Goal: Task Accomplishment & Management: Manage account settings

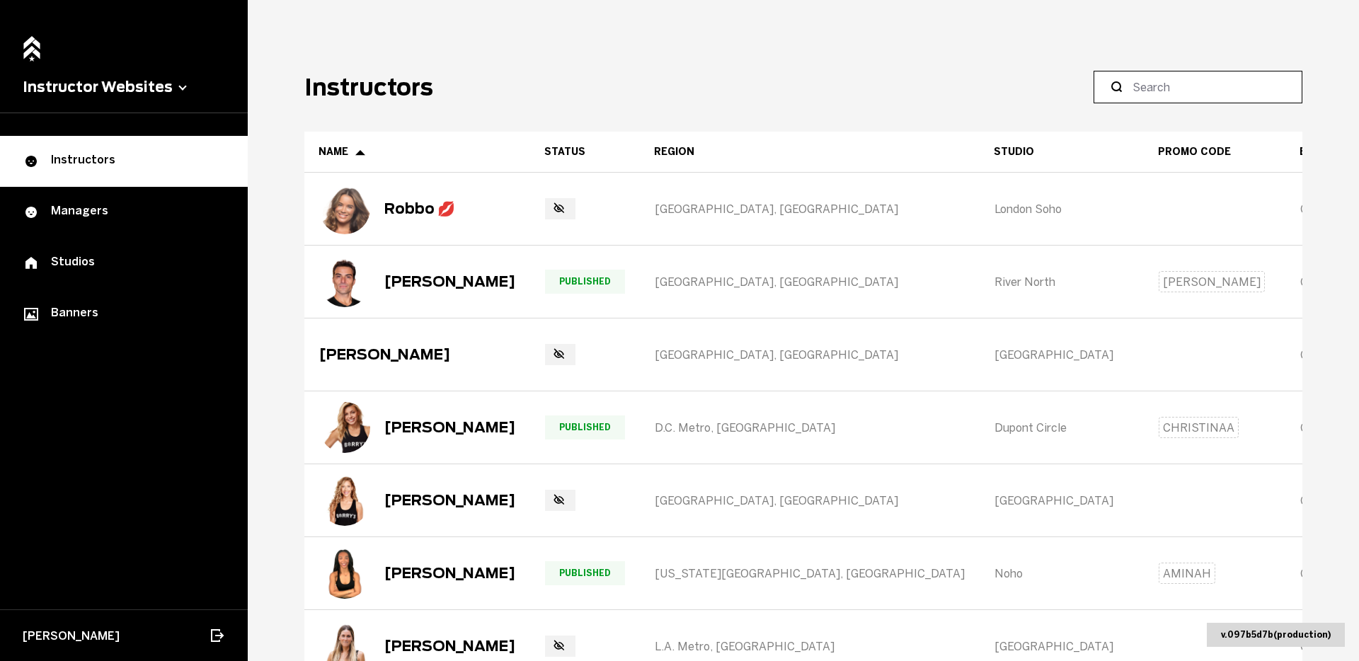
click at [1174, 93] on input at bounding box center [1202, 87] width 141 height 17
paste input "[PERSON_NAME]"
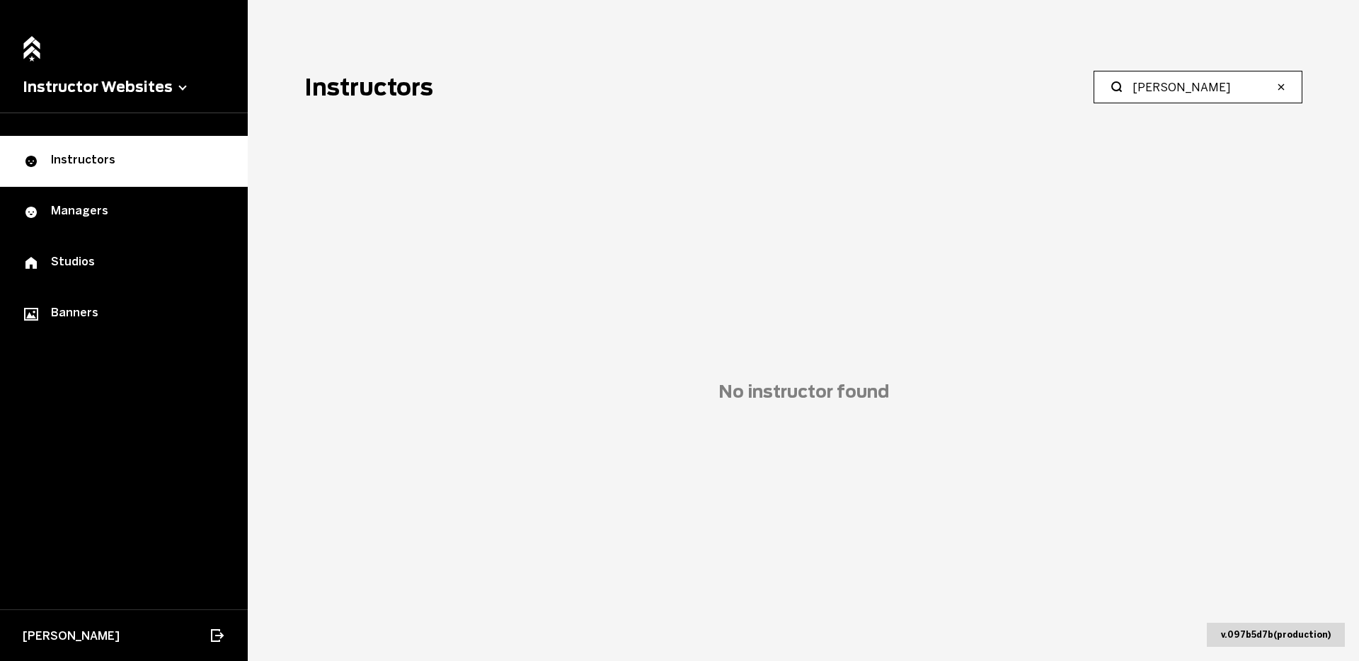
drag, startPoint x: 1183, startPoint y: 84, endPoint x: 1057, endPoint y: 84, distance: 126.7
click at [1057, 84] on header "Instructors [PERSON_NAME]" at bounding box center [803, 87] width 998 height 33
type input "[PERSON_NAME]"
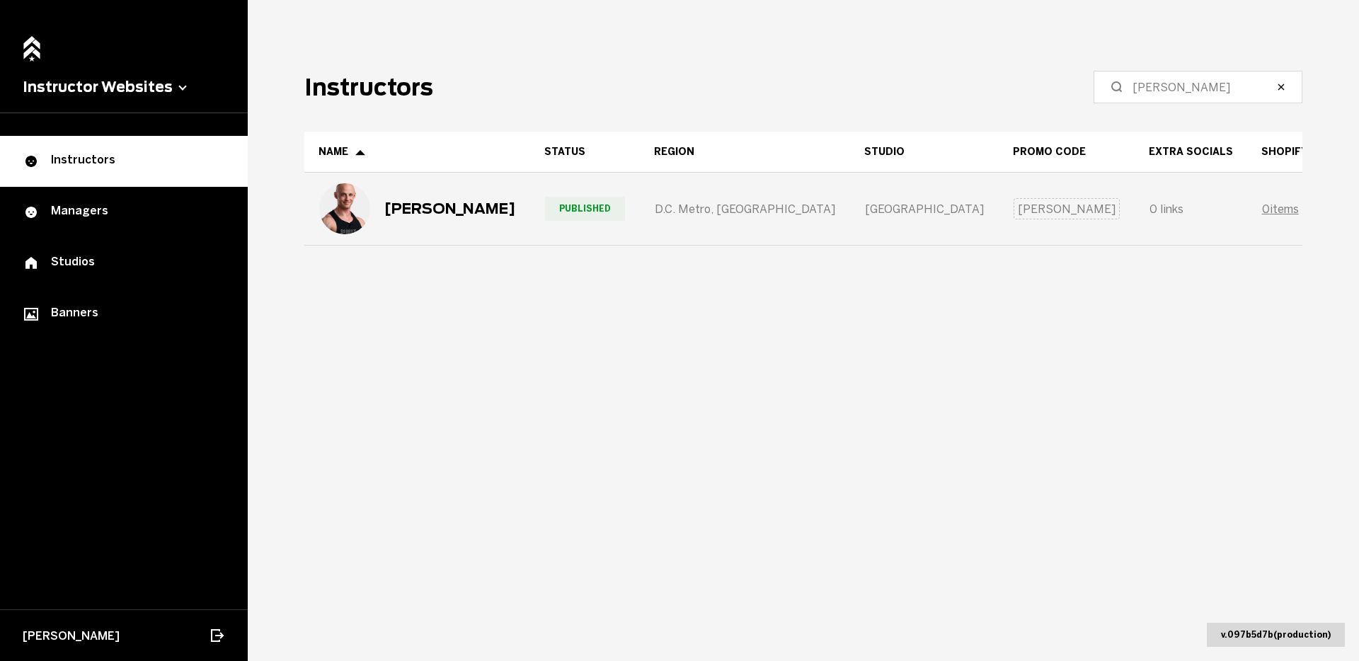
click at [725, 217] on div "D.C. Metro, [GEOGRAPHIC_DATA]" at bounding box center [745, 208] width 209 height 71
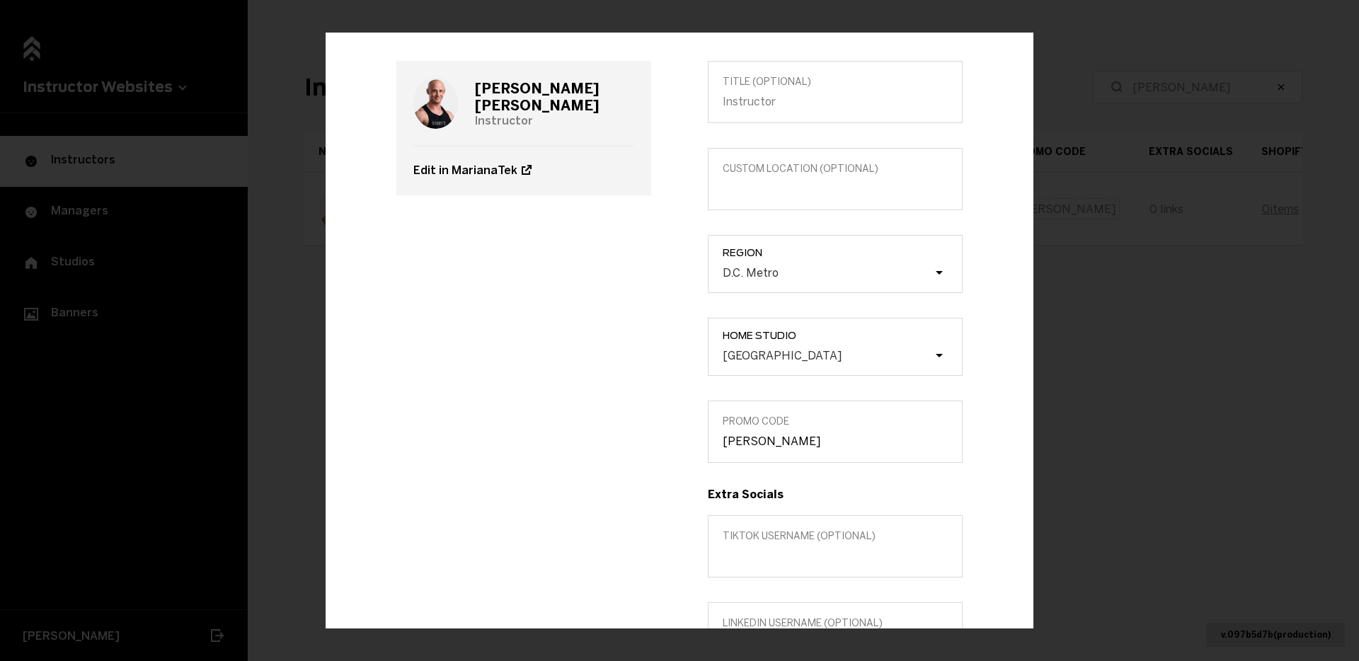
scroll to position [84, 0]
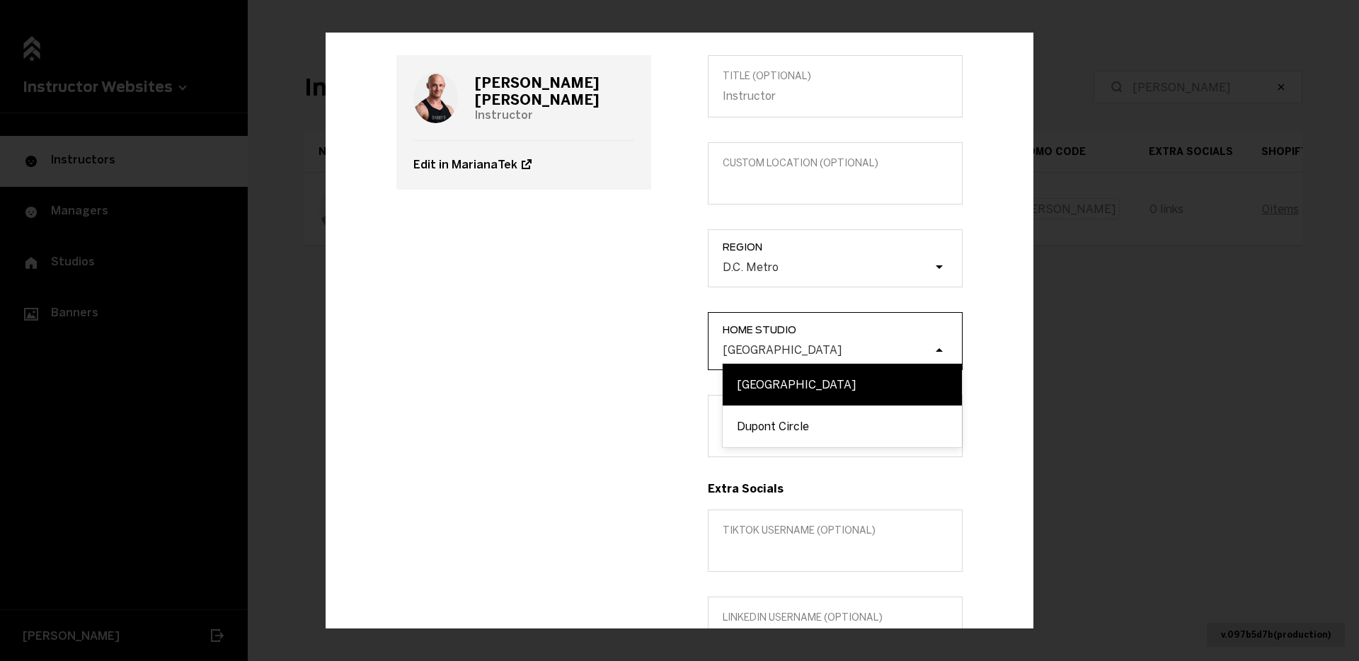
click at [754, 346] on div "[GEOGRAPHIC_DATA]" at bounding box center [782, 349] width 119 height 13
click at [651, 350] on input "Home Studio option [GEOGRAPHIC_DATA] focused, 1 of 2. 2 results available. Use …" at bounding box center [651, 350] width 0 height 0
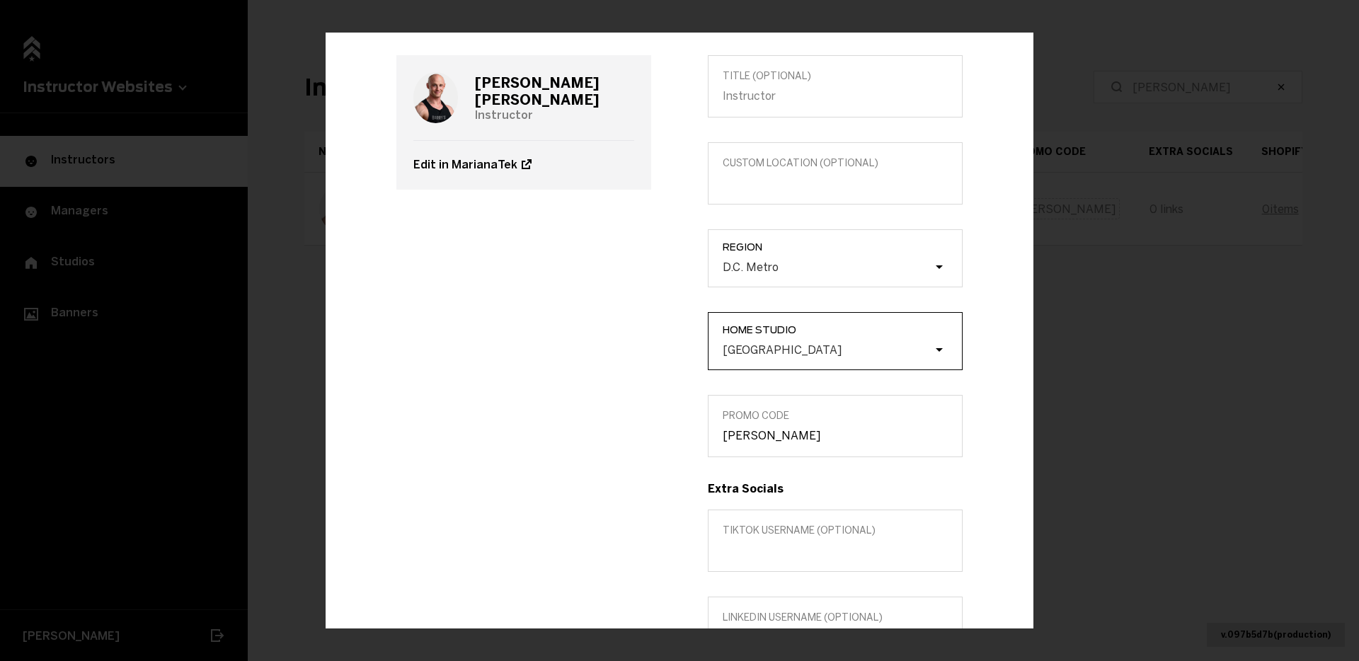
click at [845, 339] on div "[GEOGRAPHIC_DATA]" at bounding box center [842, 350] width 239 height 27
click at [651, 350] on input "Home Studio 0 results available. Select is focused , press Down to open the men…" at bounding box center [651, 350] width 0 height 0
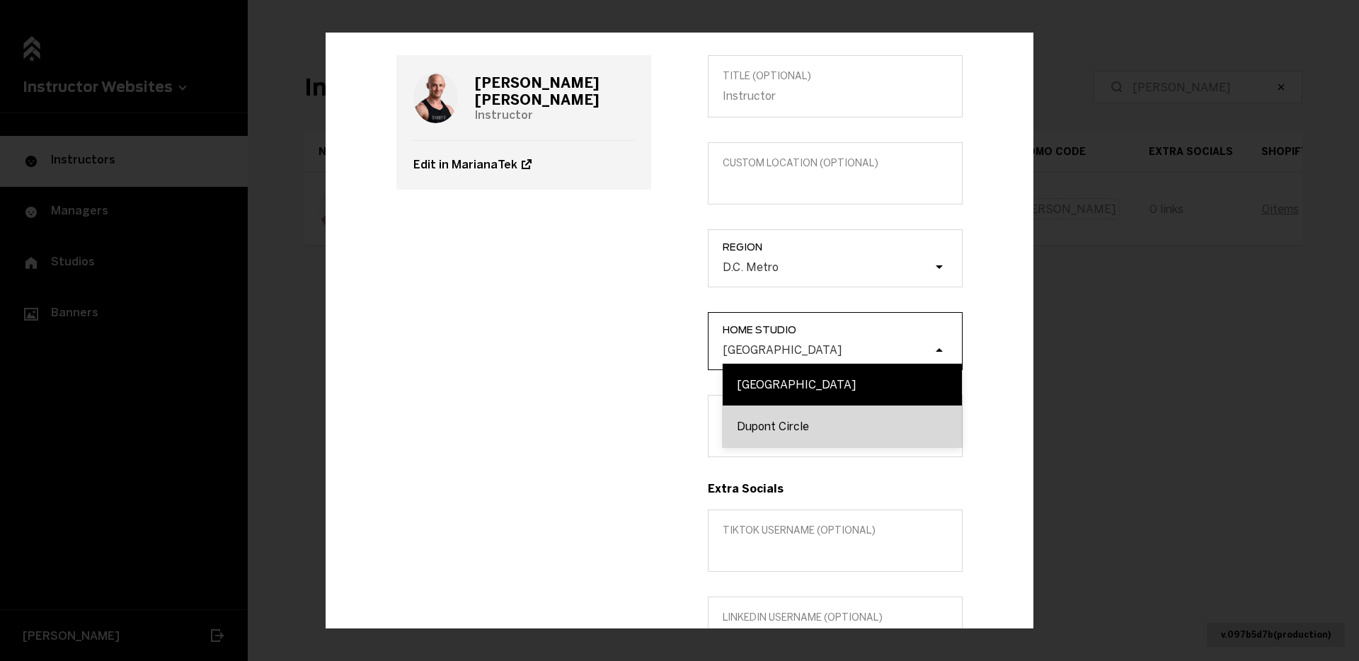
click at [838, 410] on div "Dupont Circle" at bounding box center [842, 427] width 239 height 42
click at [651, 350] on input "Home Studio option Dupont Circle focused, 2 of 2. 2 results available. Use Up a…" at bounding box center [651, 350] width 0 height 0
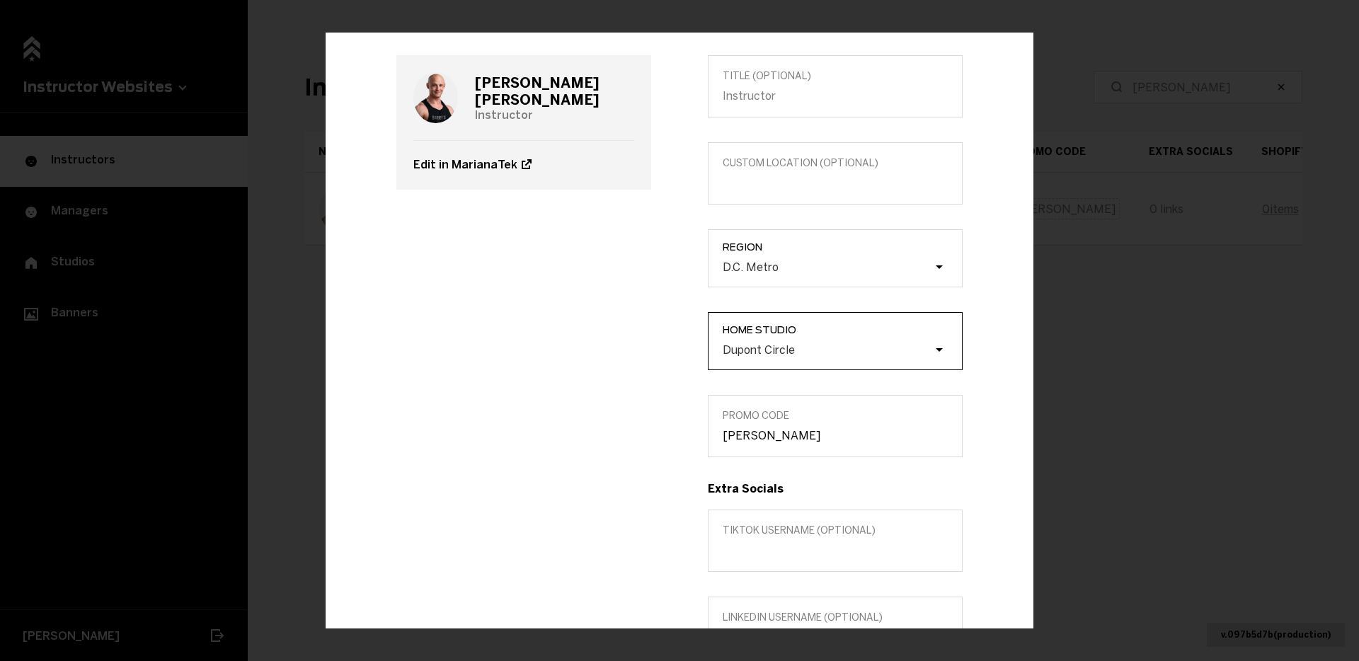
scroll to position [408, 0]
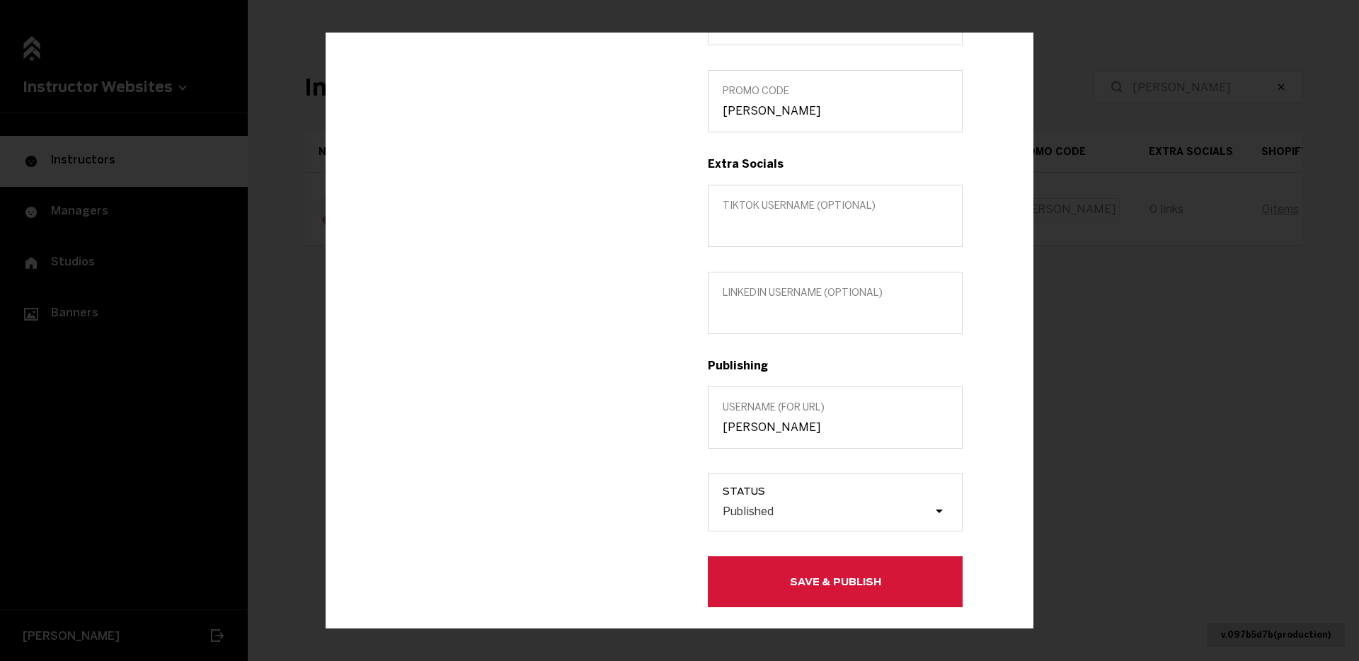
click at [803, 583] on button "Save & Publish" at bounding box center [835, 581] width 255 height 51
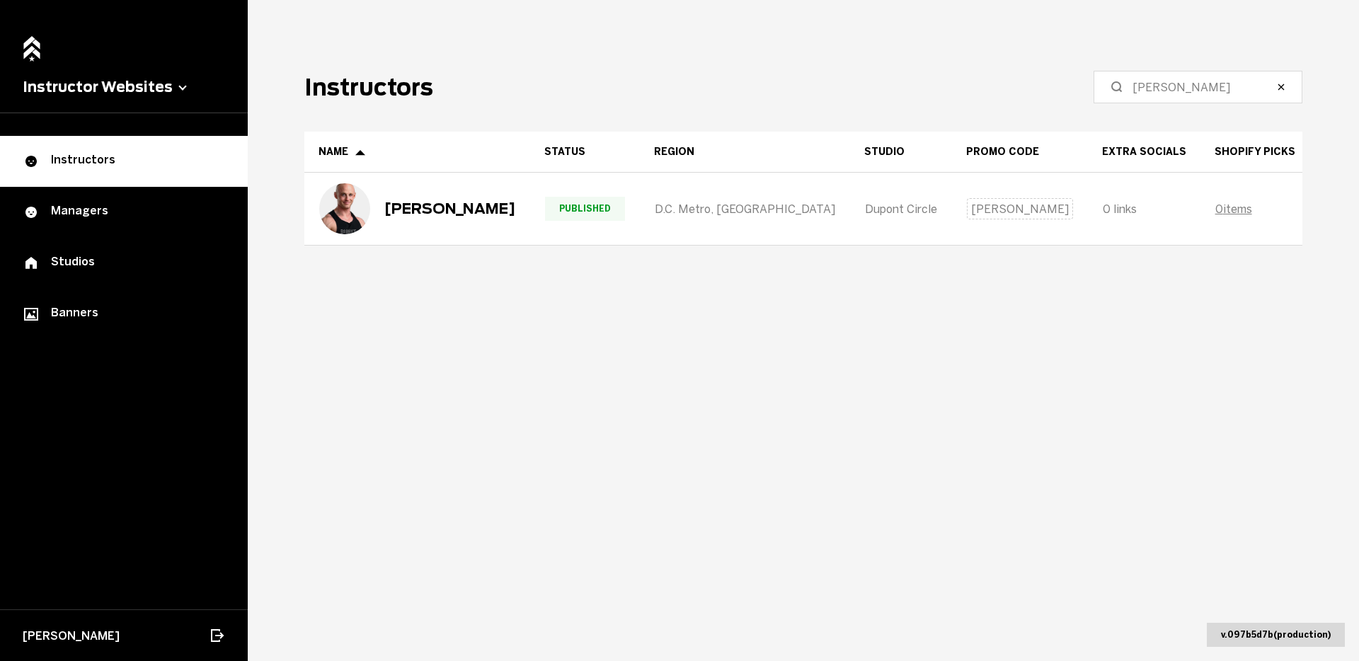
click at [813, 376] on main "Instructors [PERSON_NAME] Name Status Region Studio Promo Code Extra Socials Sh…" at bounding box center [803, 330] width 1111 height 661
